Goal: Task Accomplishment & Management: Manage account settings

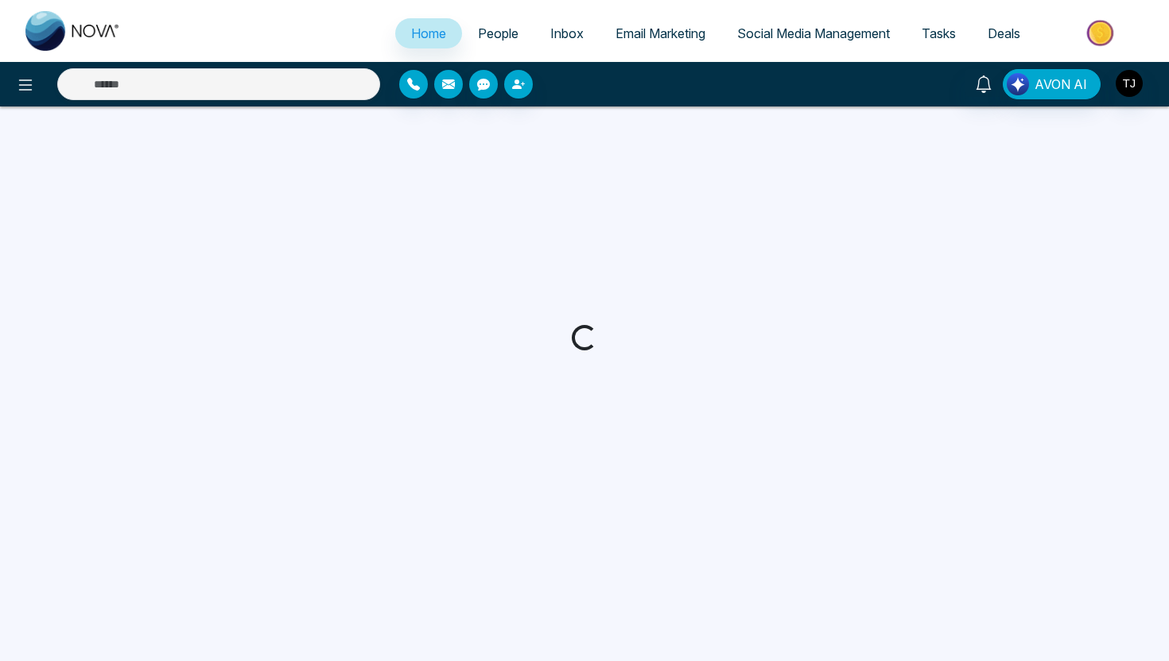
select select "*"
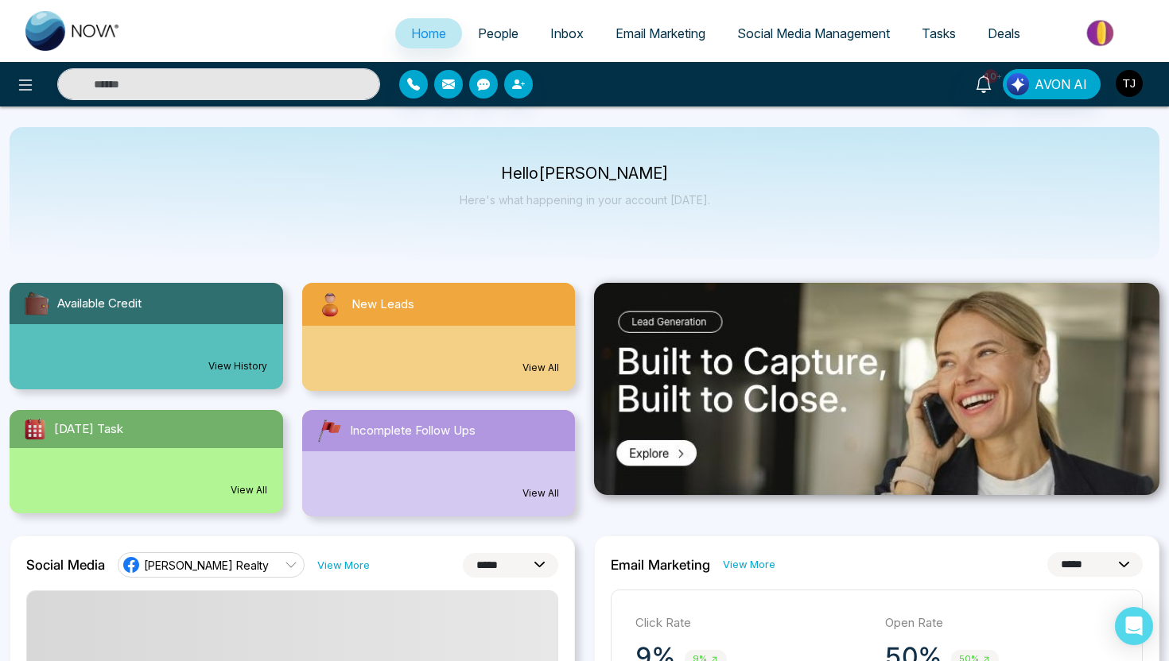
click at [1125, 76] on img "button" at bounding box center [1128, 83] width 27 height 27
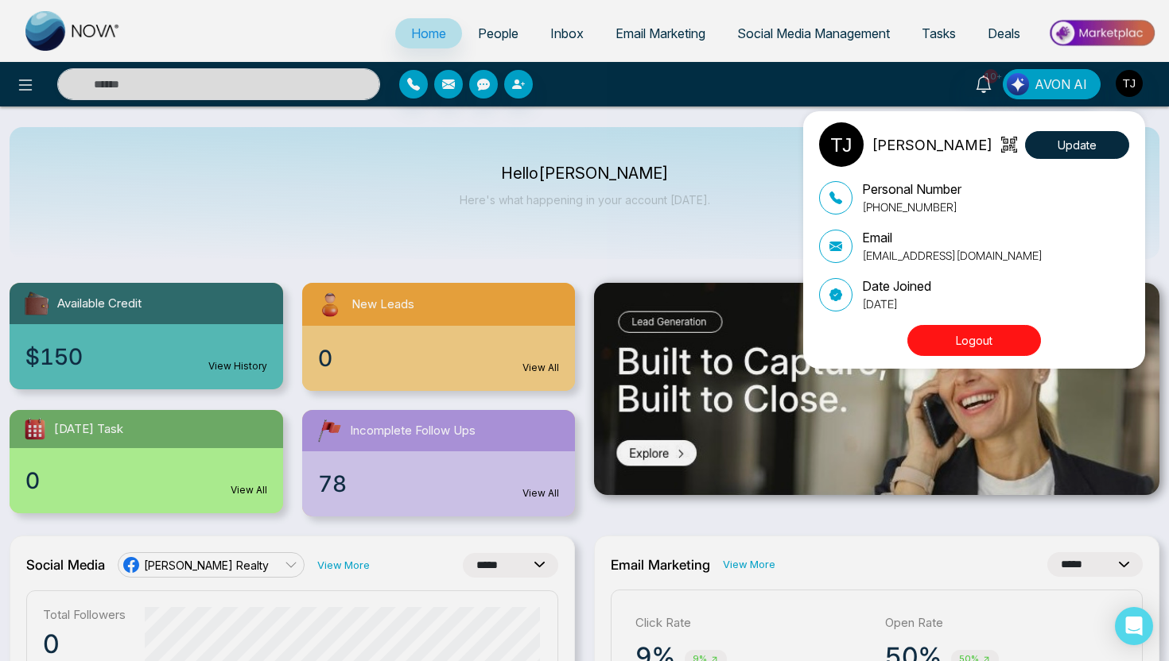
click at [983, 343] on button "Logout" at bounding box center [974, 340] width 134 height 31
